Goal: Register for event/course

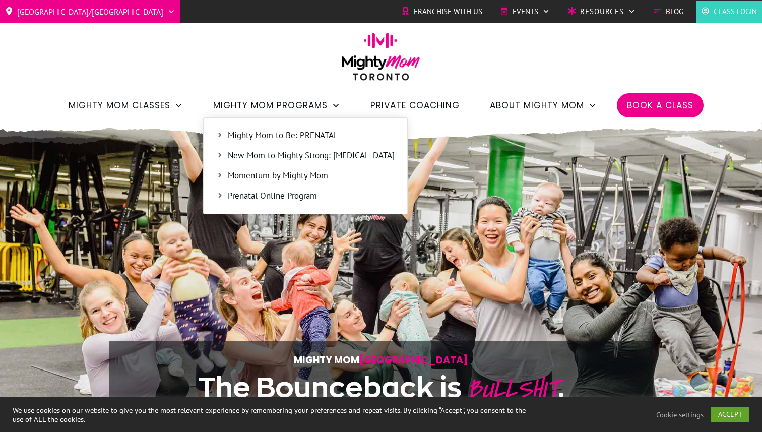
click at [268, 129] on span "Mighty Mom to Be: PRENATAL" at bounding box center [311, 135] width 167 height 13
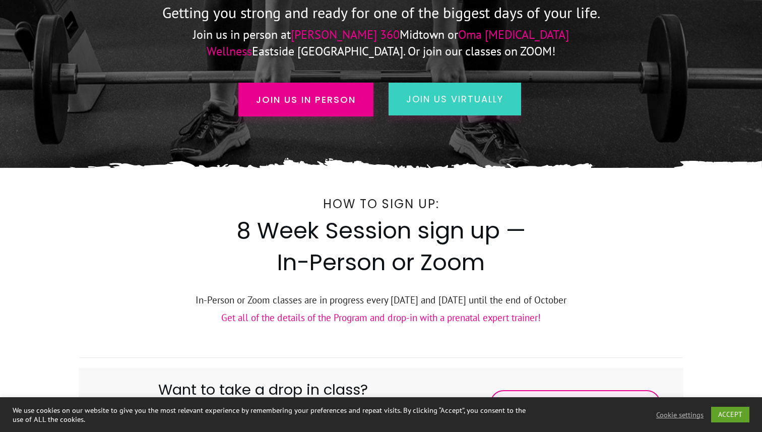
scroll to position [198, 0]
